Goal: Check status: Check status

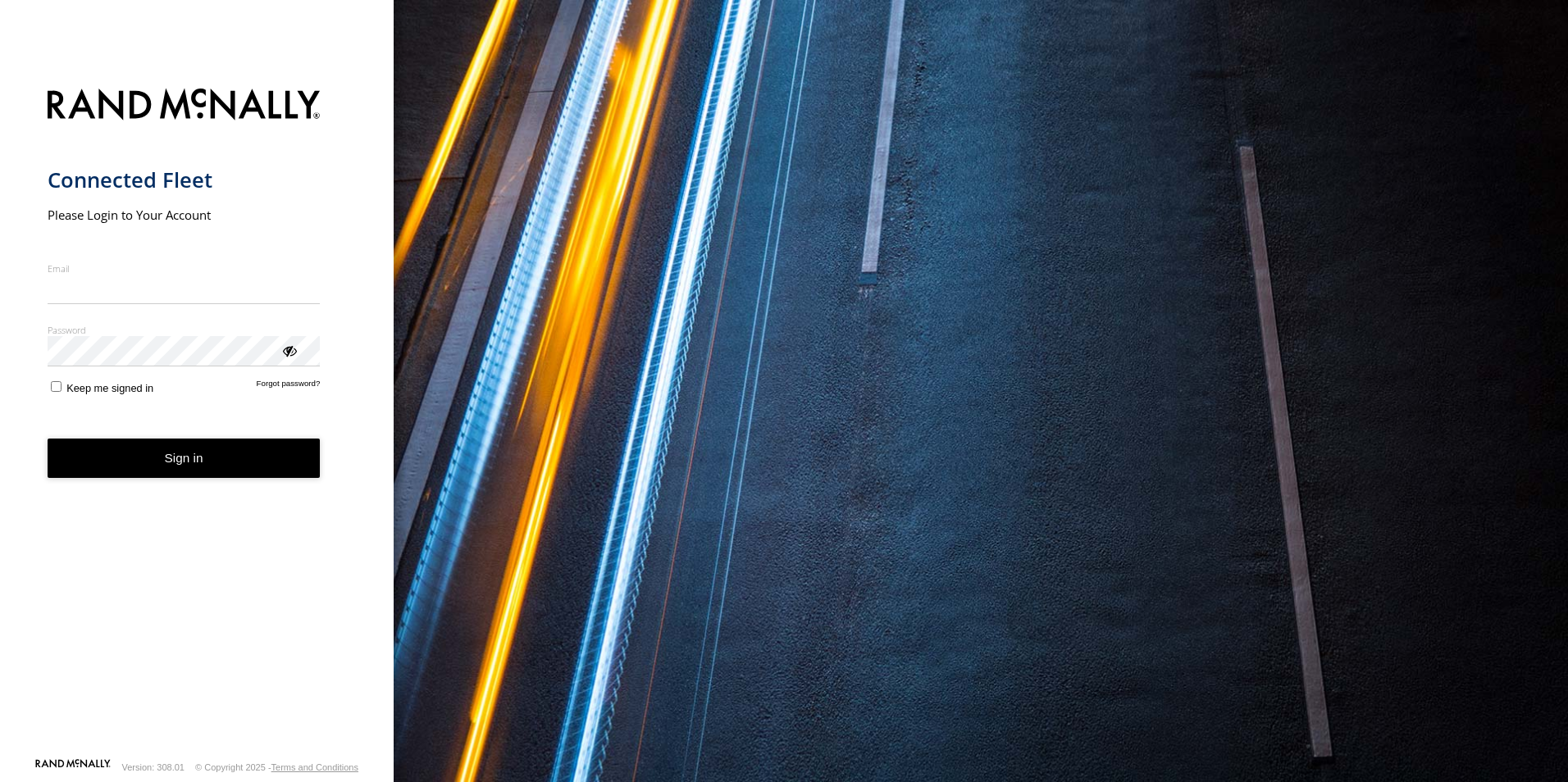
type input "**********"
click at [262, 469] on button "Sign in" at bounding box center [184, 458] width 273 height 40
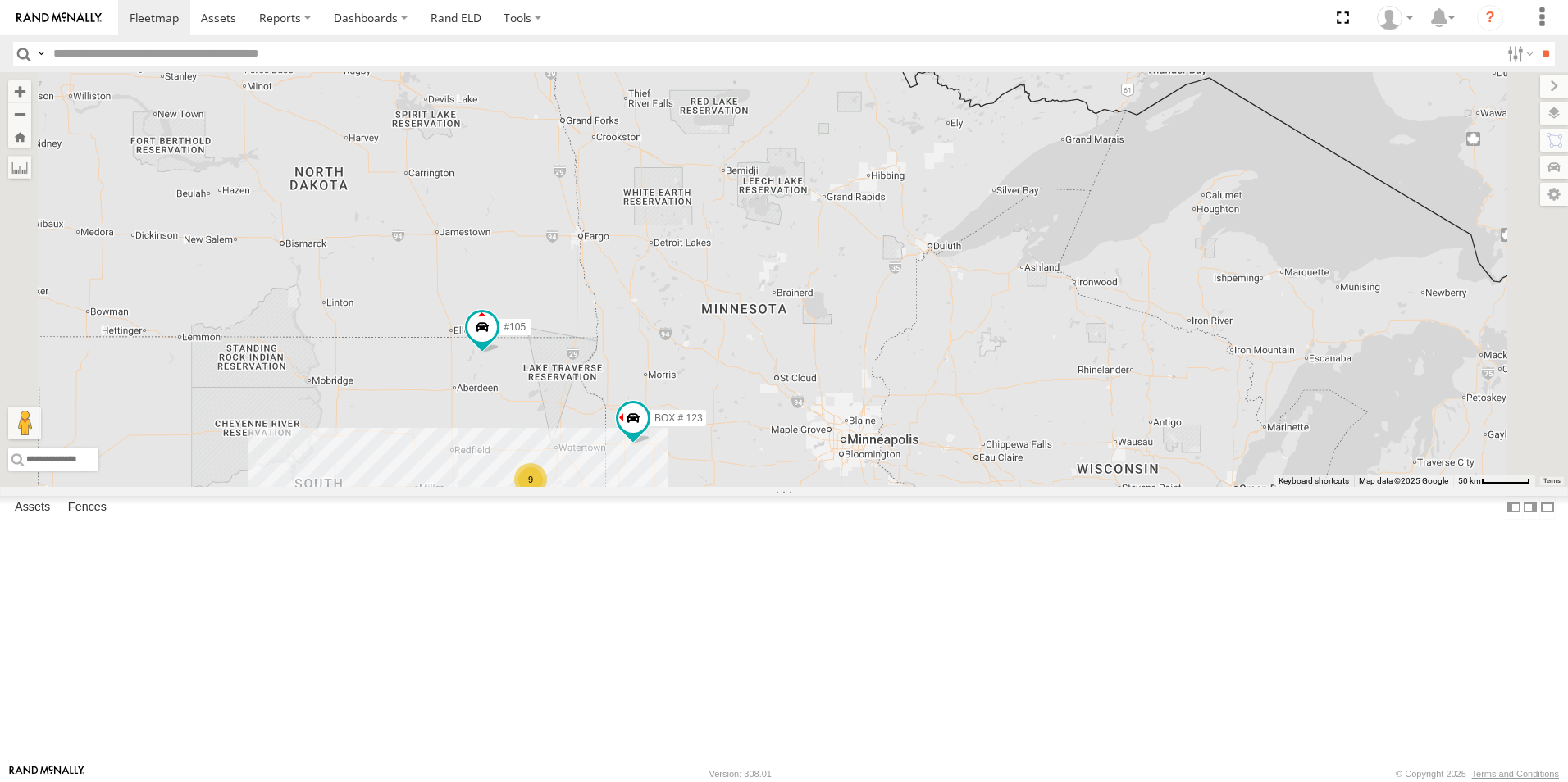
click at [0, 0] on link at bounding box center [0, 0] width 0 height 0
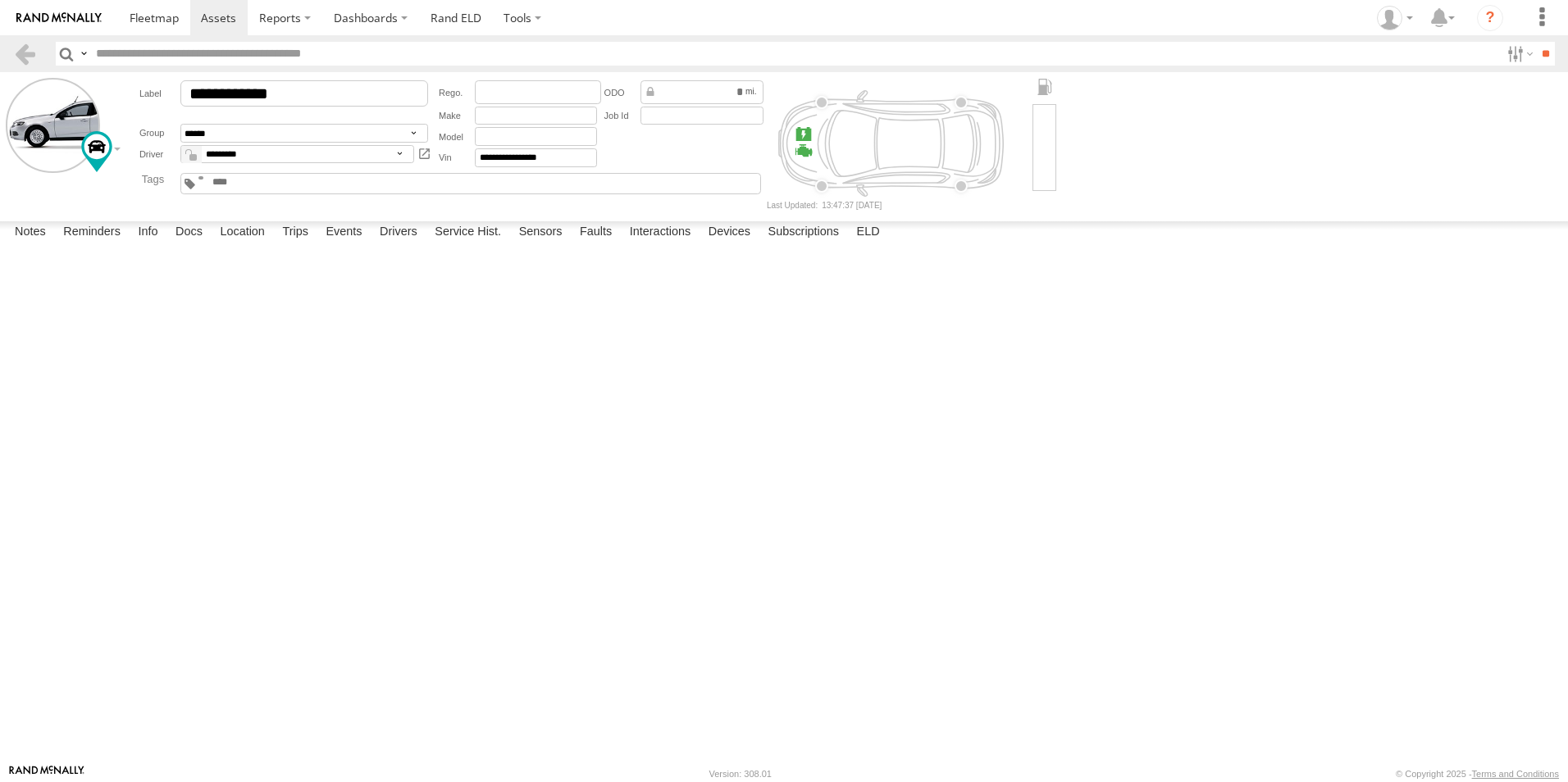
click at [0, 0] on div "Fault Description is not available." at bounding box center [0, 0] width 0 height 0
click at [0, 0] on label at bounding box center [0, 0] width 0 height 0
click at [0, 0] on button "Proceed" at bounding box center [0, 0] width 0 height 0
click at [22, 43] on link at bounding box center [25, 53] width 24 height 24
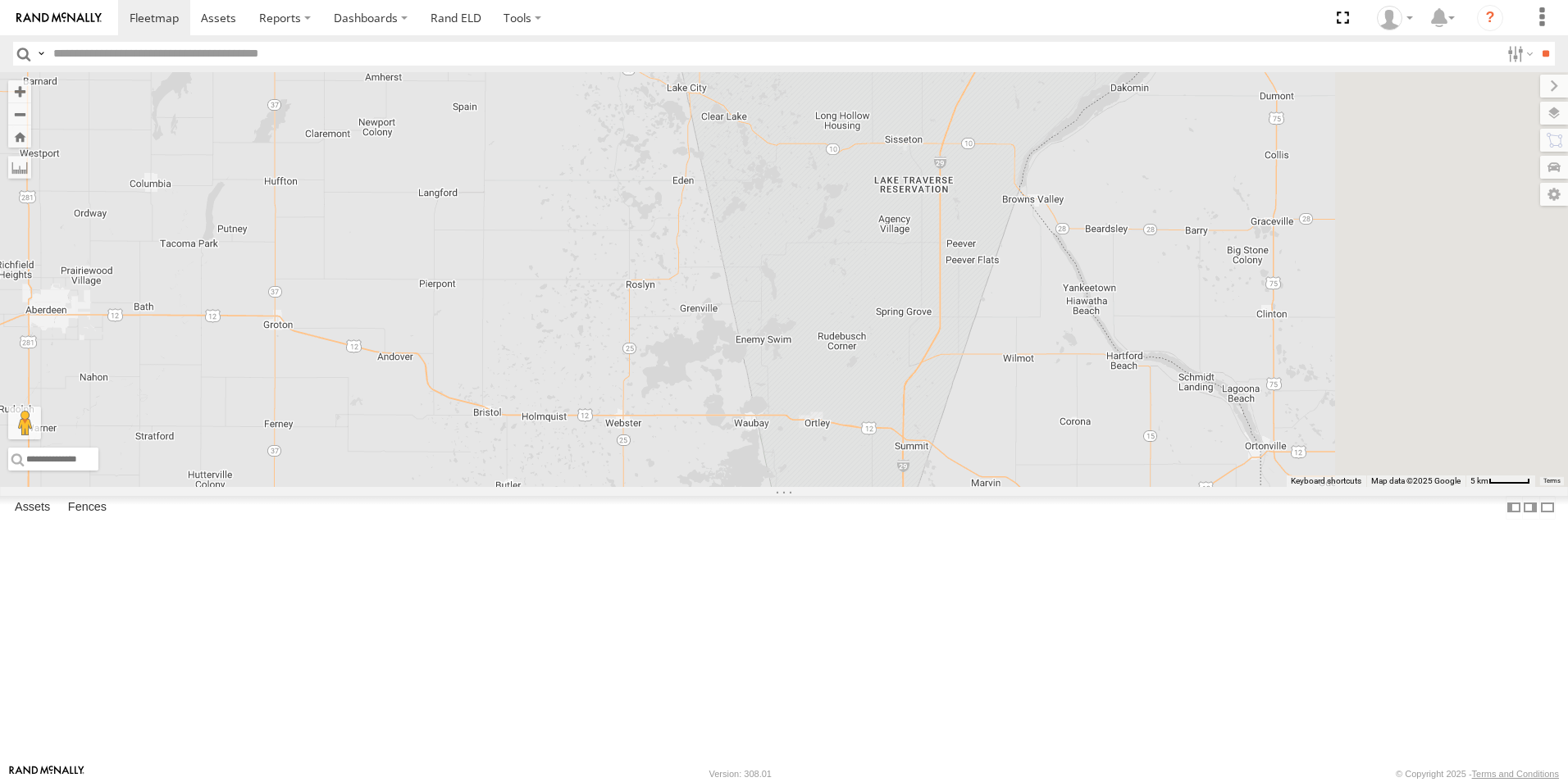
drag, startPoint x: 1143, startPoint y: 549, endPoint x: 729, endPoint y: 335, distance: 466.0
click at [685, 277] on div "#105 BOX # 123" at bounding box center [784, 279] width 1568 height 415
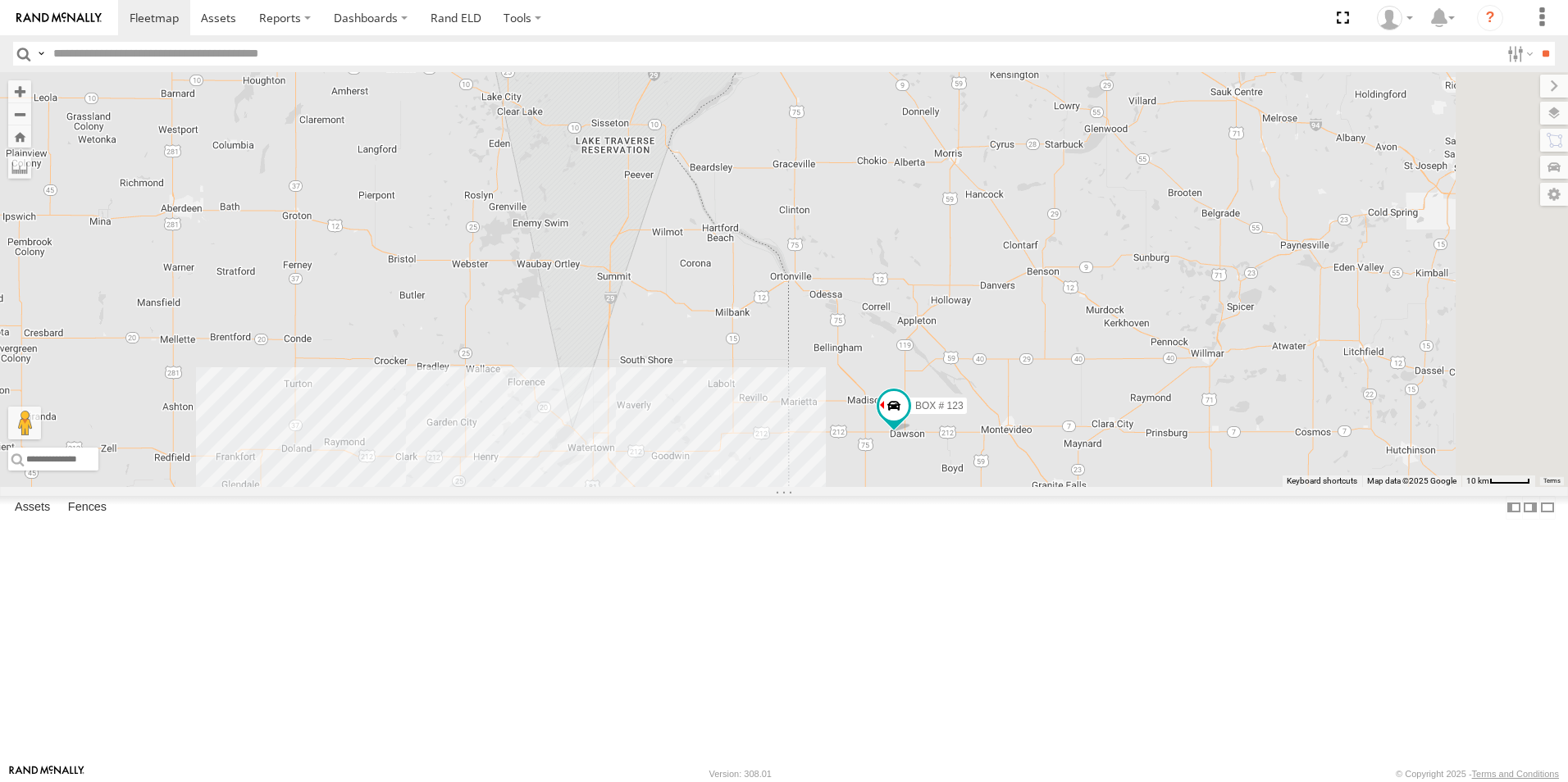
drag, startPoint x: 1167, startPoint y: 542, endPoint x: 1025, endPoint y: 445, distance: 172.0
click at [1025, 445] on div "#105 BOX # 123" at bounding box center [784, 279] width 1568 height 415
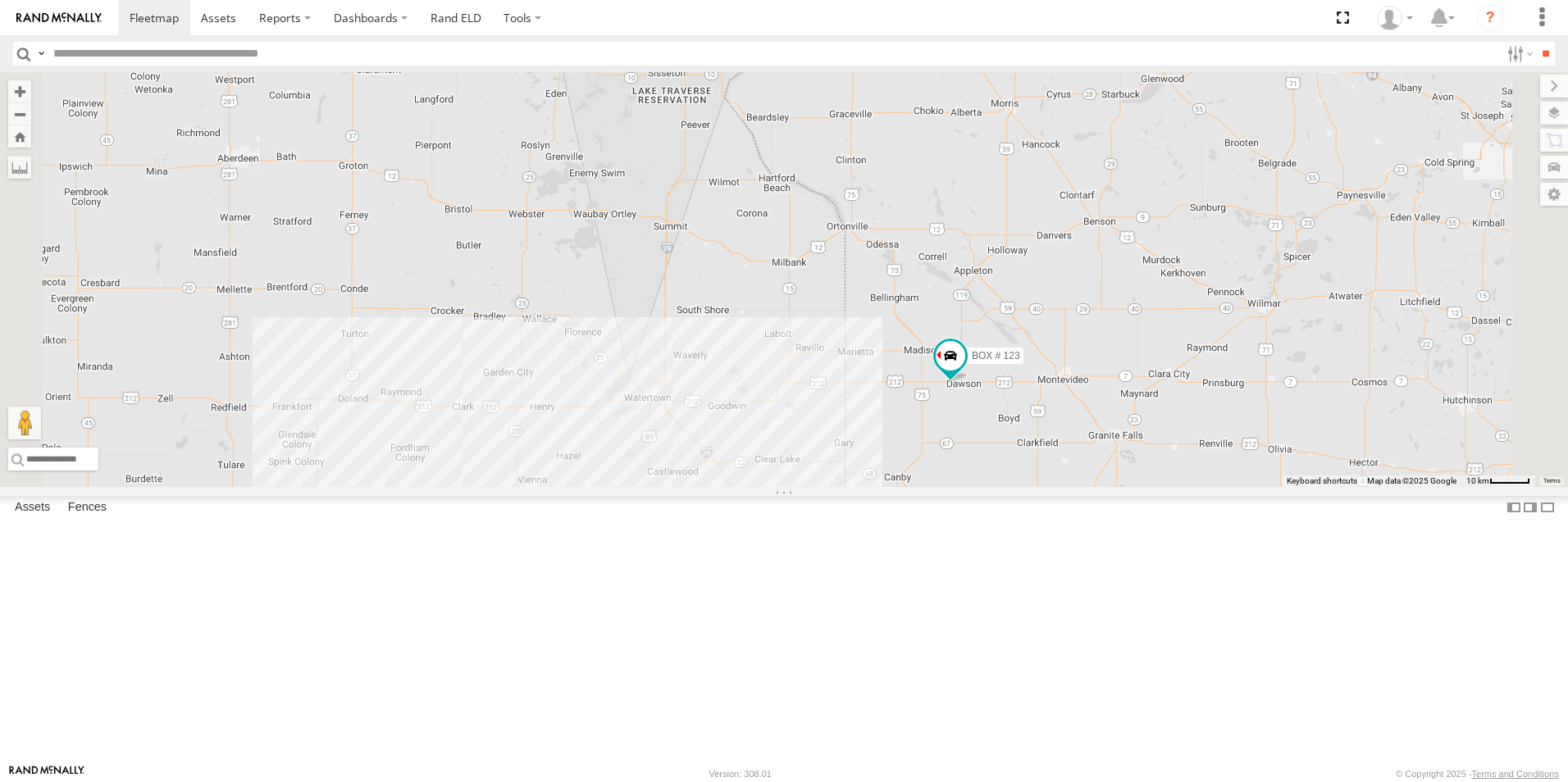
drag, startPoint x: 1144, startPoint y: 617, endPoint x: 1174, endPoint y: 578, distance: 49.2
click at [1174, 487] on div "#105 BOX # 123 9" at bounding box center [784, 279] width 1568 height 415
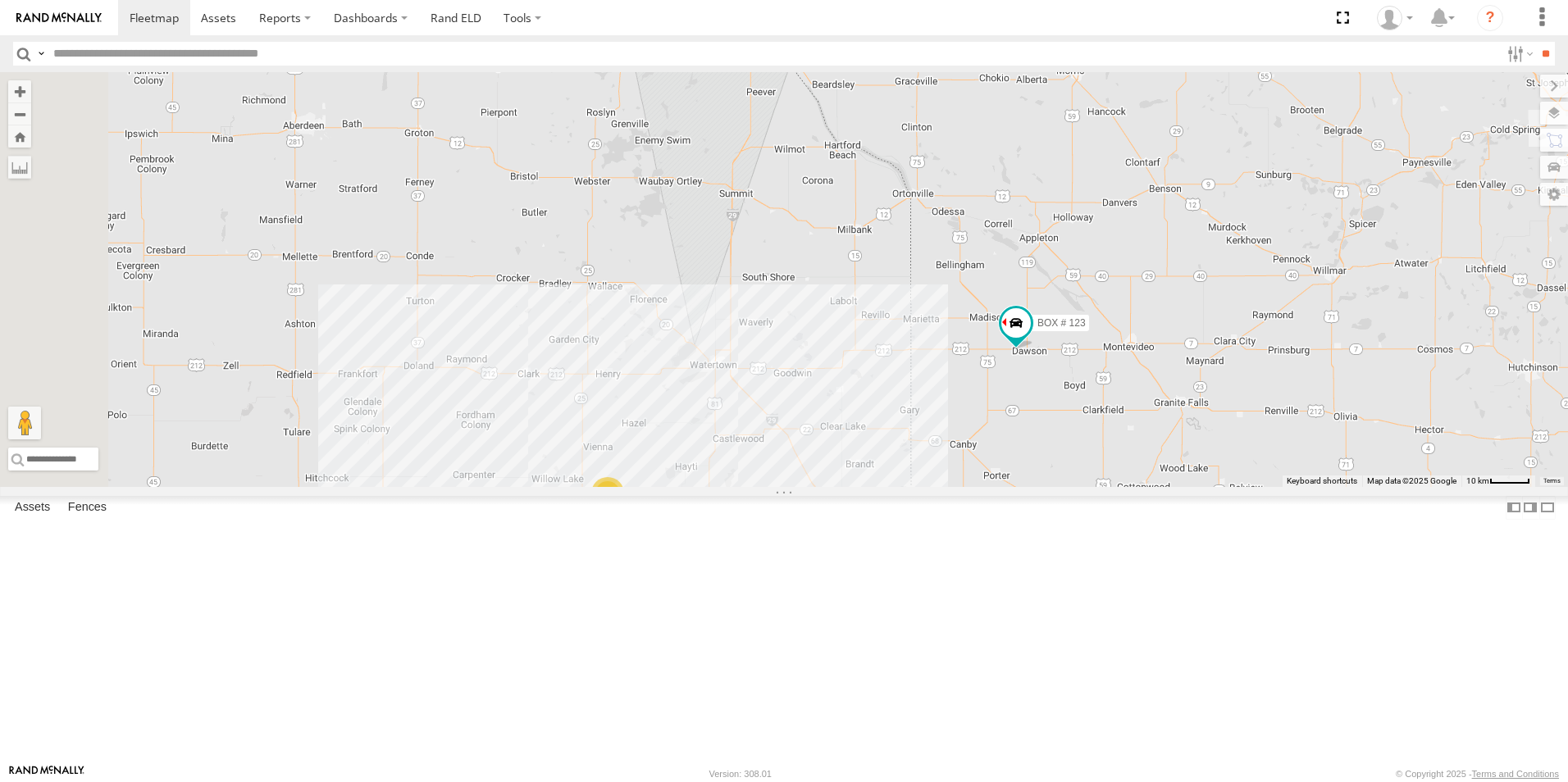
drag, startPoint x: 1131, startPoint y: 611, endPoint x: 1189, endPoint y: 589, distance: 62.0
click at [1189, 487] on div "#105 BOX # 123 9" at bounding box center [784, 279] width 1568 height 415
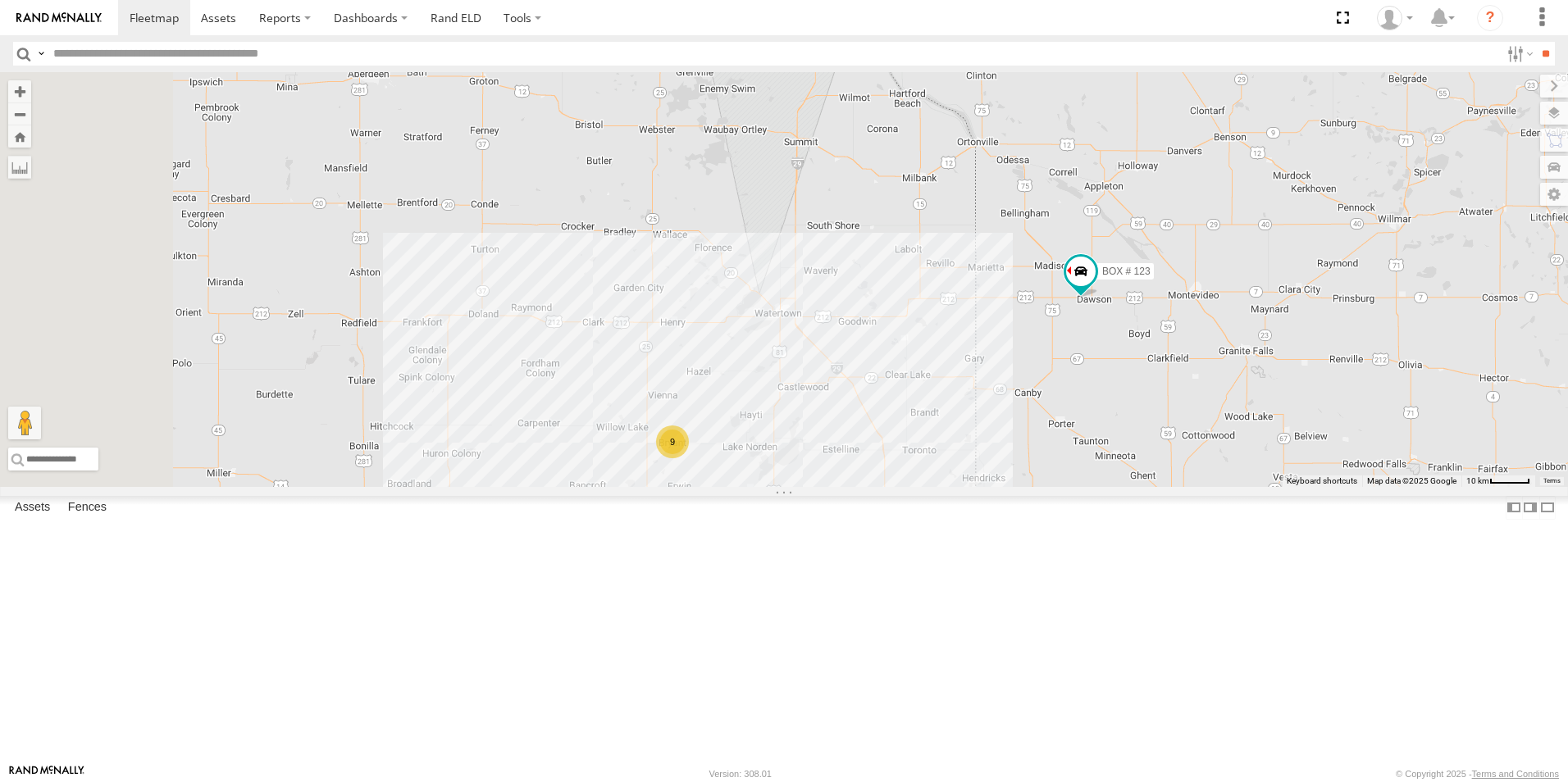
drag, startPoint x: 1038, startPoint y: 625, endPoint x: 1110, endPoint y: 566, distance: 93.1
click at [1110, 487] on div "#105 BOX # 123 9" at bounding box center [784, 279] width 1568 height 415
